Goal: Information Seeking & Learning: Check status

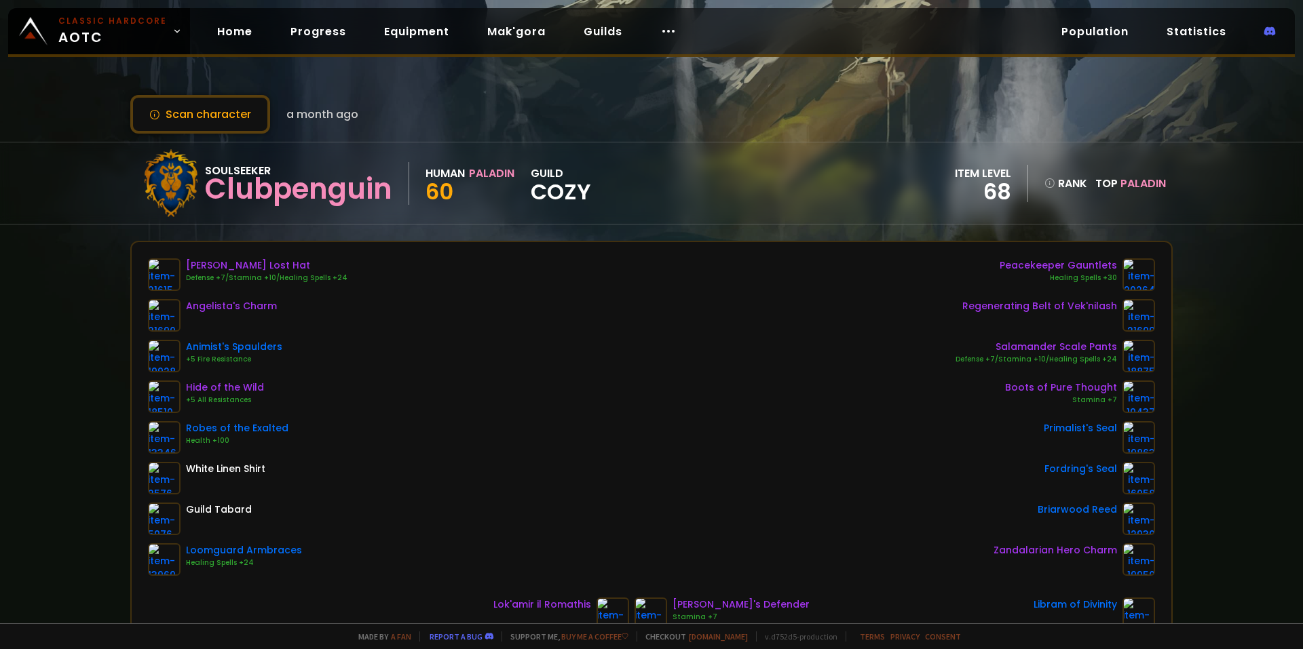
click at [1201, 233] on div "Scan character a month ago Soulseeker Clubpenguin Human Paladin 60 guild Cozy i…" at bounding box center [651, 311] width 1303 height 623
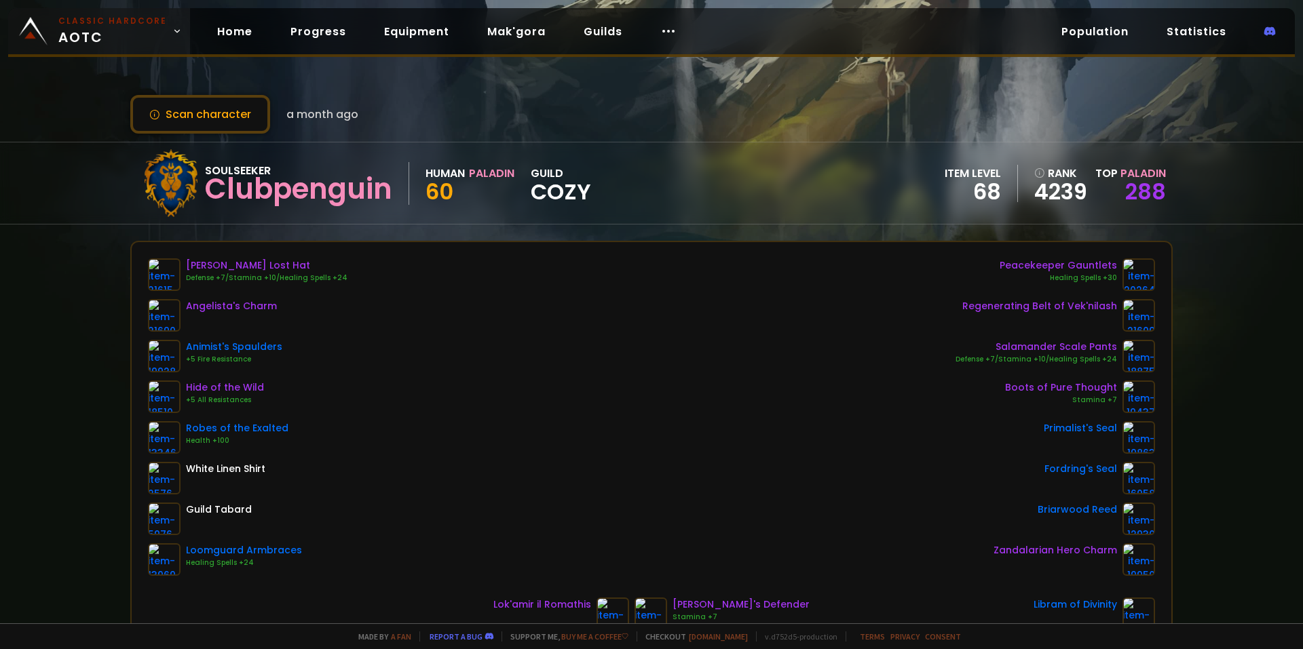
click at [94, 50] on body "Classic Hardcore AOTC Home Progress Equipment Mak'gora Guilds Population Statis…" at bounding box center [651, 324] width 1303 height 649
click at [89, 20] on small "Classic Hardcore" at bounding box center [112, 21] width 109 height 12
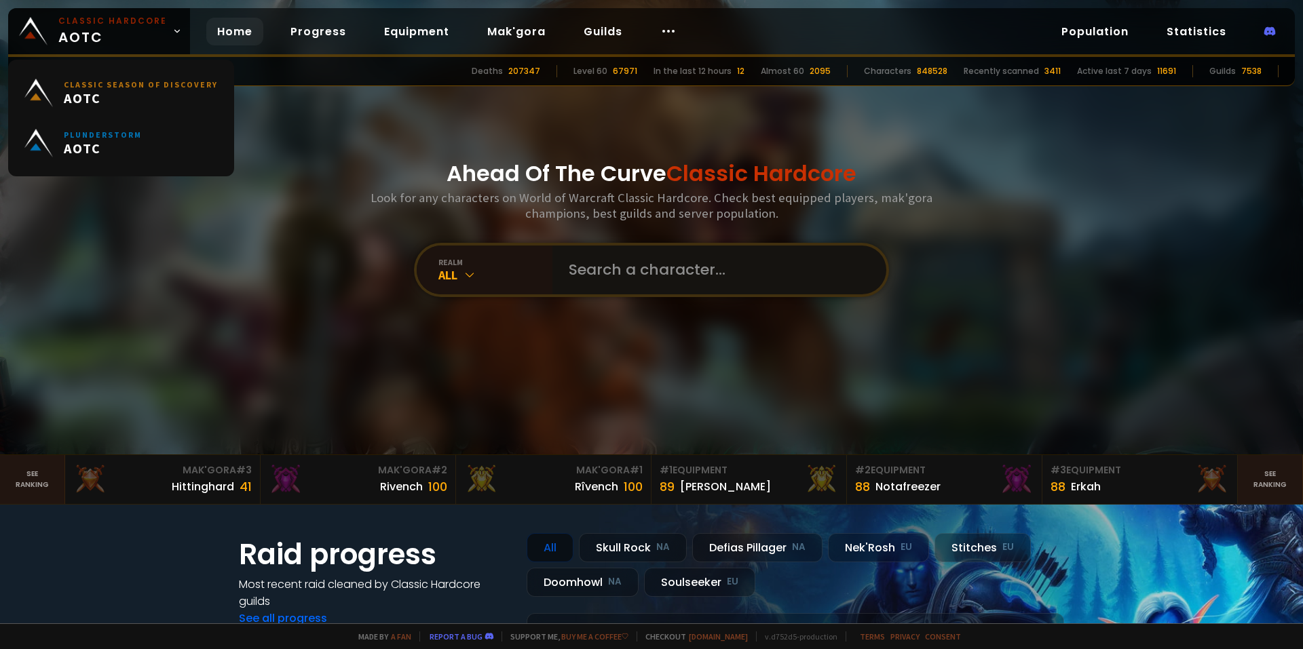
click at [639, 280] on input "text" at bounding box center [714, 270] width 309 height 49
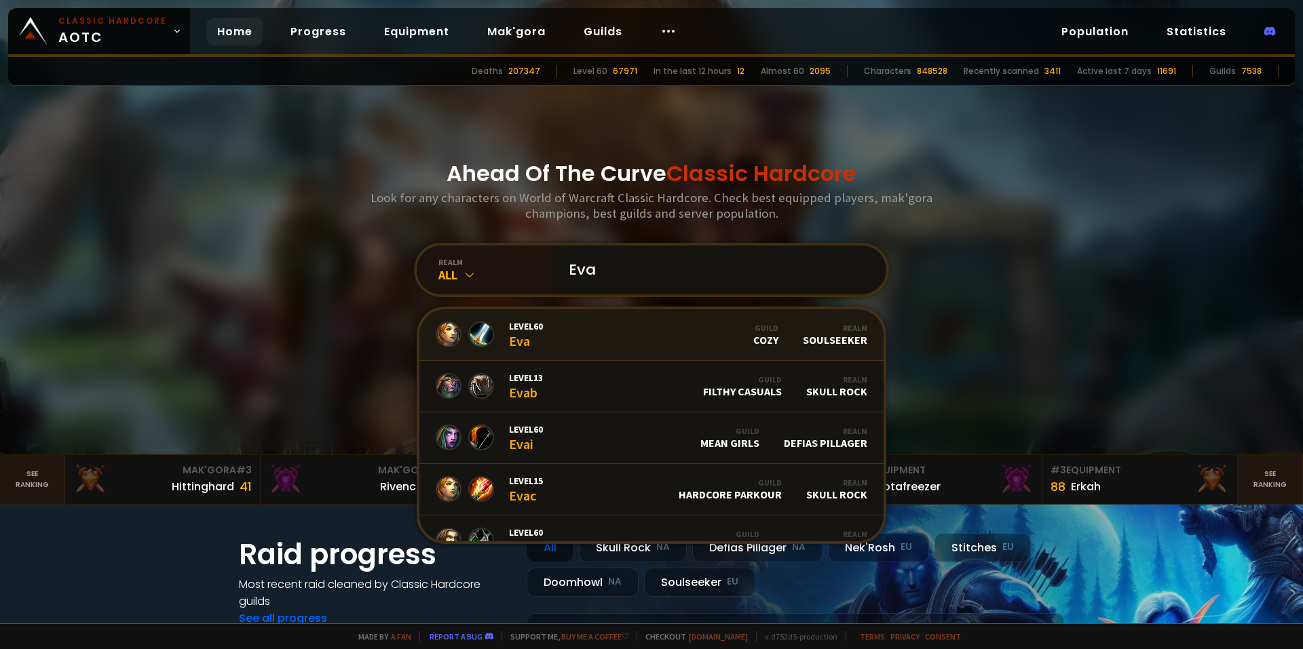
type input "Eva"
click at [649, 330] on link "Level 60 Eva Guild Cozy Realm Soulseeker" at bounding box center [651, 335] width 464 height 52
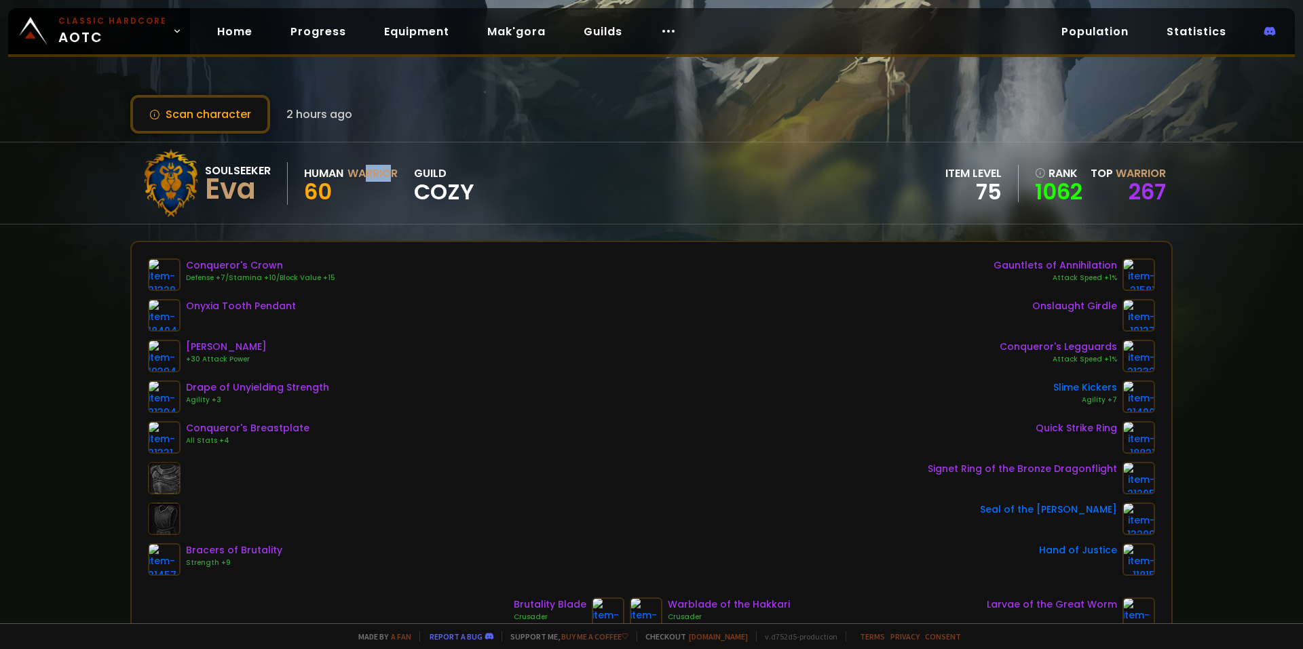
drag, startPoint x: 389, startPoint y: 172, endPoint x: 363, endPoint y: 172, distance: 26.5
click at [363, 172] on div "Warrior" at bounding box center [372, 173] width 50 height 17
click at [441, 186] on span "Cozy" at bounding box center [444, 192] width 60 height 20
